Goal: Communication & Community: Answer question/provide support

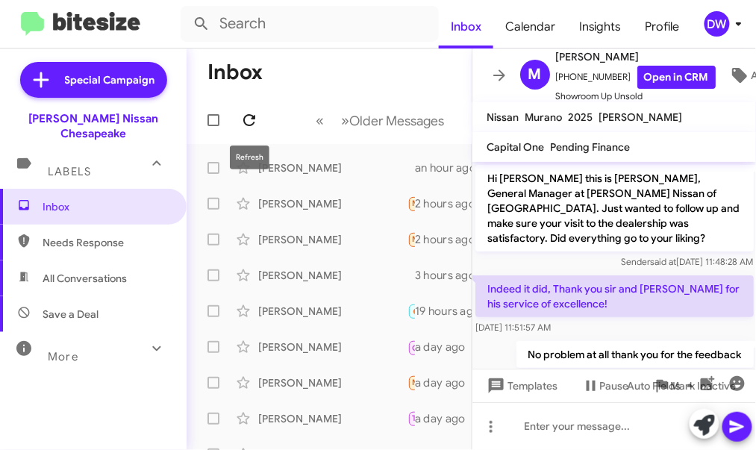
scroll to position [16, 0]
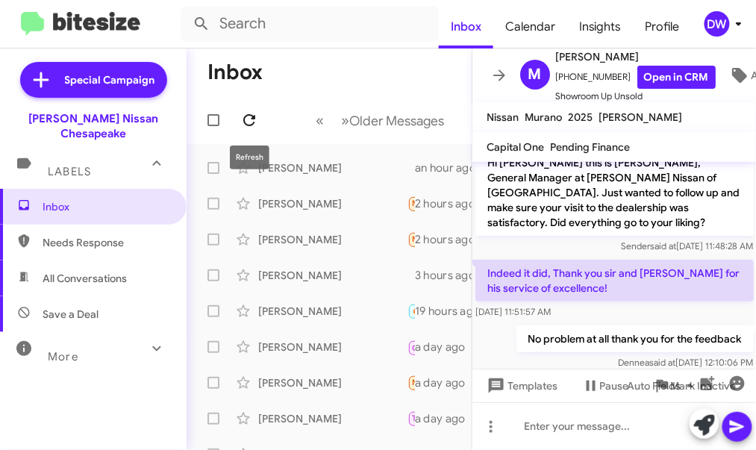
click at [248, 119] on icon at bounding box center [249, 120] width 18 height 18
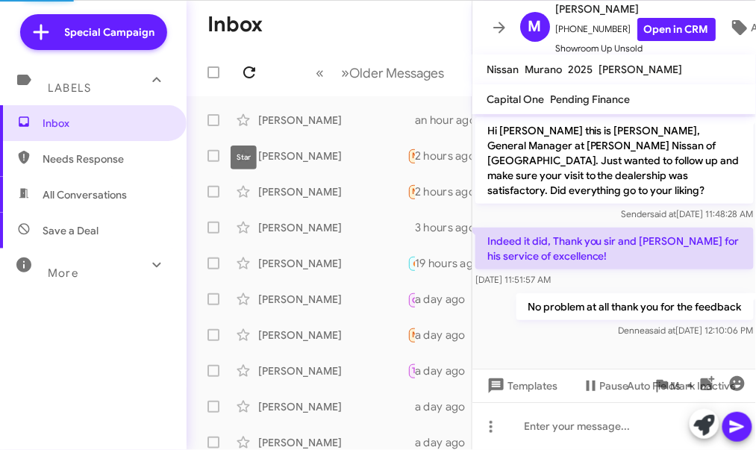
scroll to position [0, 0]
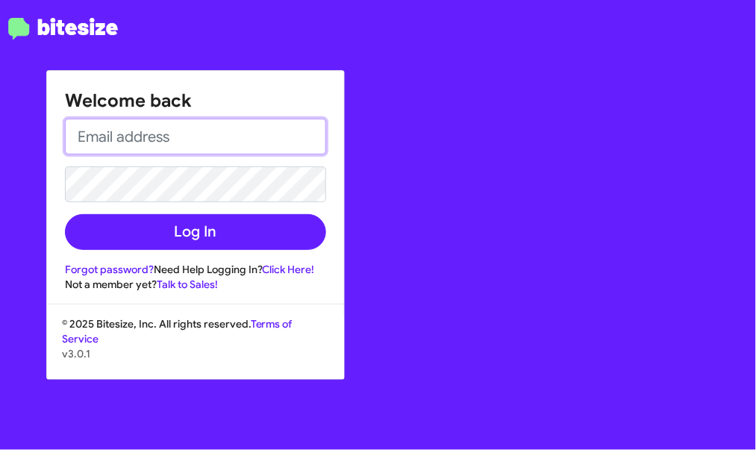
click at [181, 134] on input "email" at bounding box center [195, 137] width 261 height 36
click at [198, 139] on input "email" at bounding box center [195, 137] width 261 height 36
type input "[EMAIL_ADDRESS][PERSON_NAME][DOMAIN_NAME]"
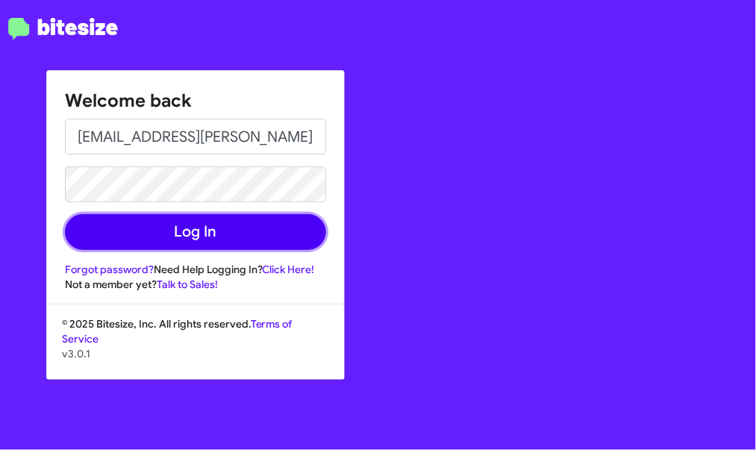
click at [180, 233] on button "Log In" at bounding box center [195, 232] width 261 height 36
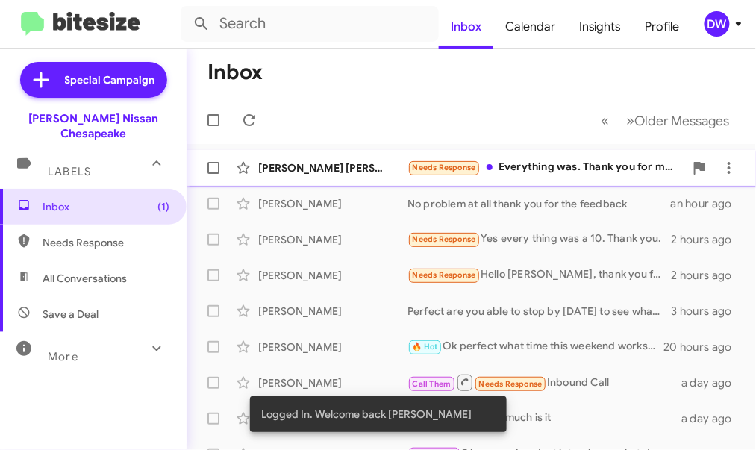
click at [524, 163] on div "Needs Response Everything was. Thank you for much [PERSON_NAME]." at bounding box center [545, 167] width 277 height 17
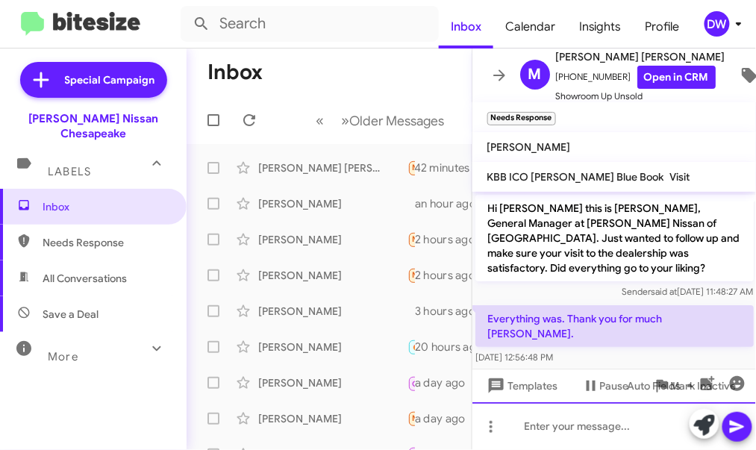
click at [621, 414] on div at bounding box center [614, 426] width 284 height 48
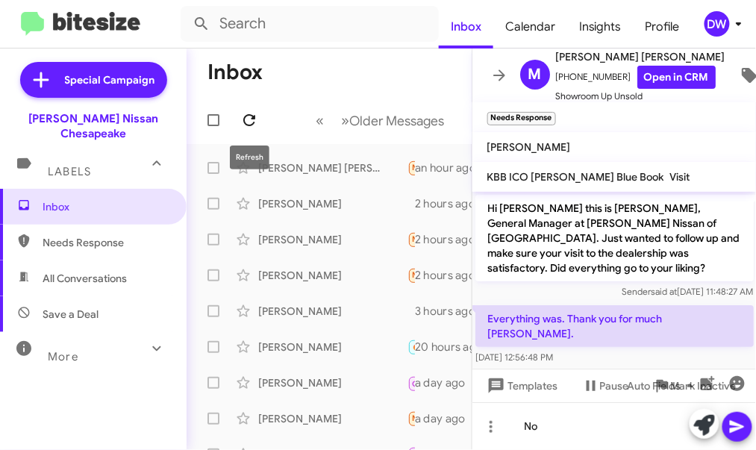
click at [242, 116] on icon at bounding box center [249, 120] width 18 height 18
click at [251, 118] on icon at bounding box center [249, 120] width 12 height 12
